Goal: Transaction & Acquisition: Purchase product/service

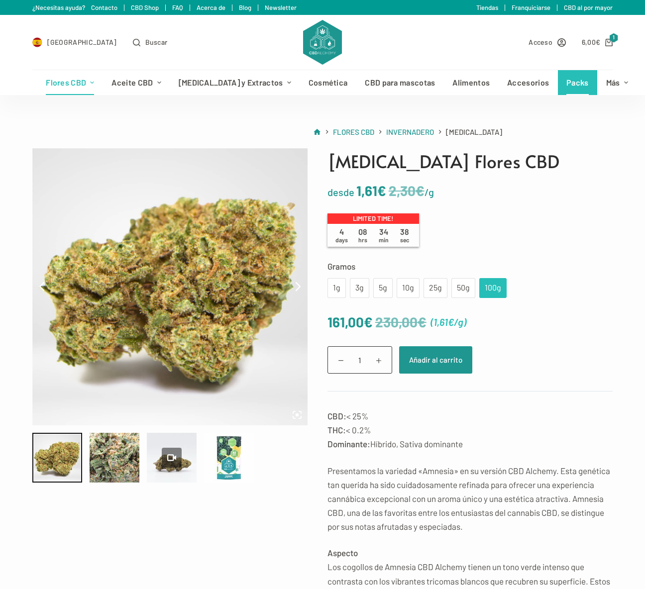
click at [557, 81] on link "Packs" at bounding box center [577, 82] width 40 height 25
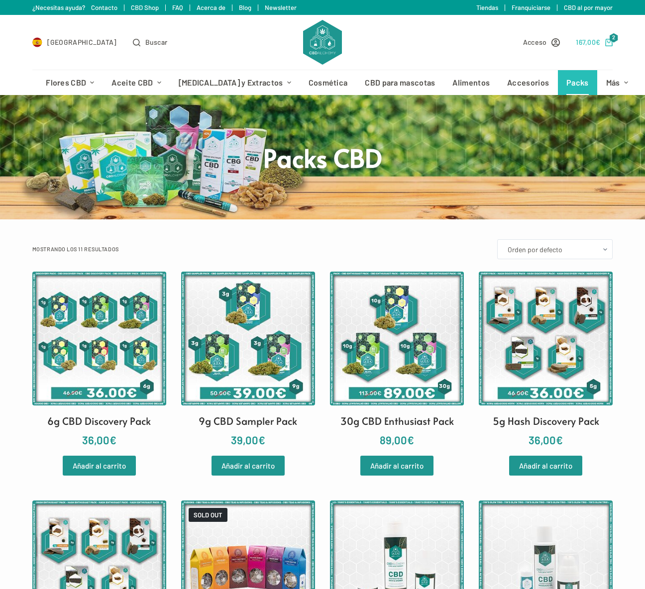
click at [612, 43] on icon "Carro de compra" at bounding box center [608, 42] width 7 height 7
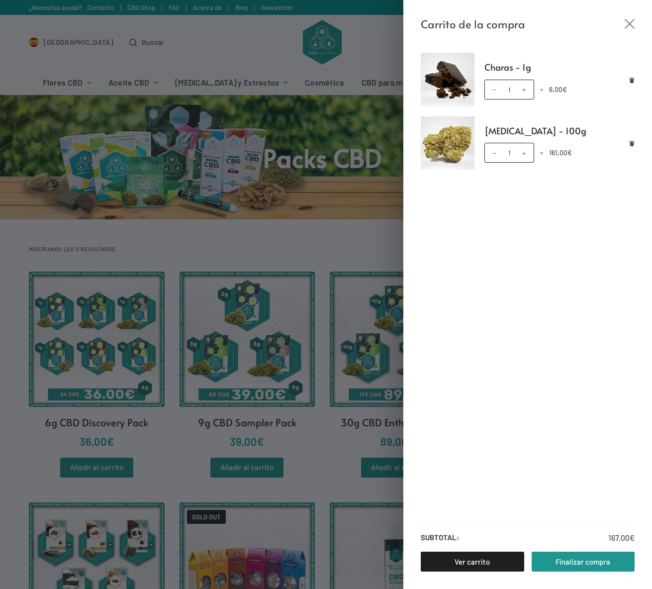
click at [339, 237] on div "Carrito de la compra Charas - 1g Charas - 1g cantidad 1 × 6,00 € [MEDICAL_DATA]…" at bounding box center [326, 294] width 652 height 589
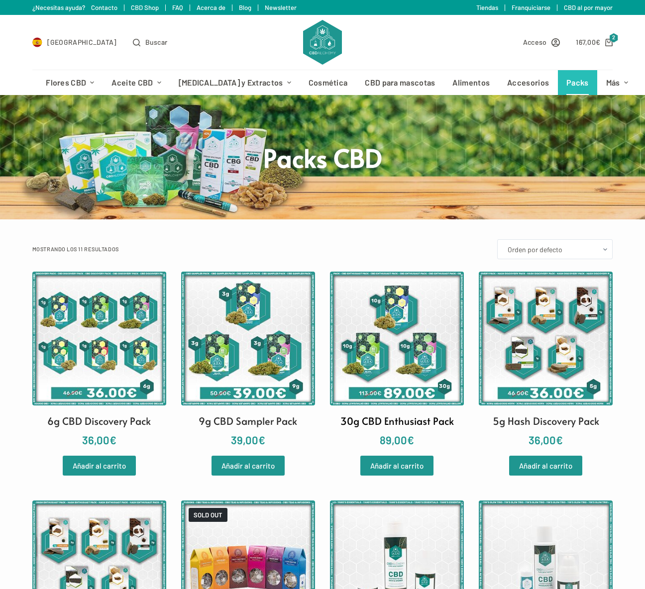
click at [394, 319] on img at bounding box center [397, 339] width 134 height 134
